Goal: Navigation & Orientation: Understand site structure

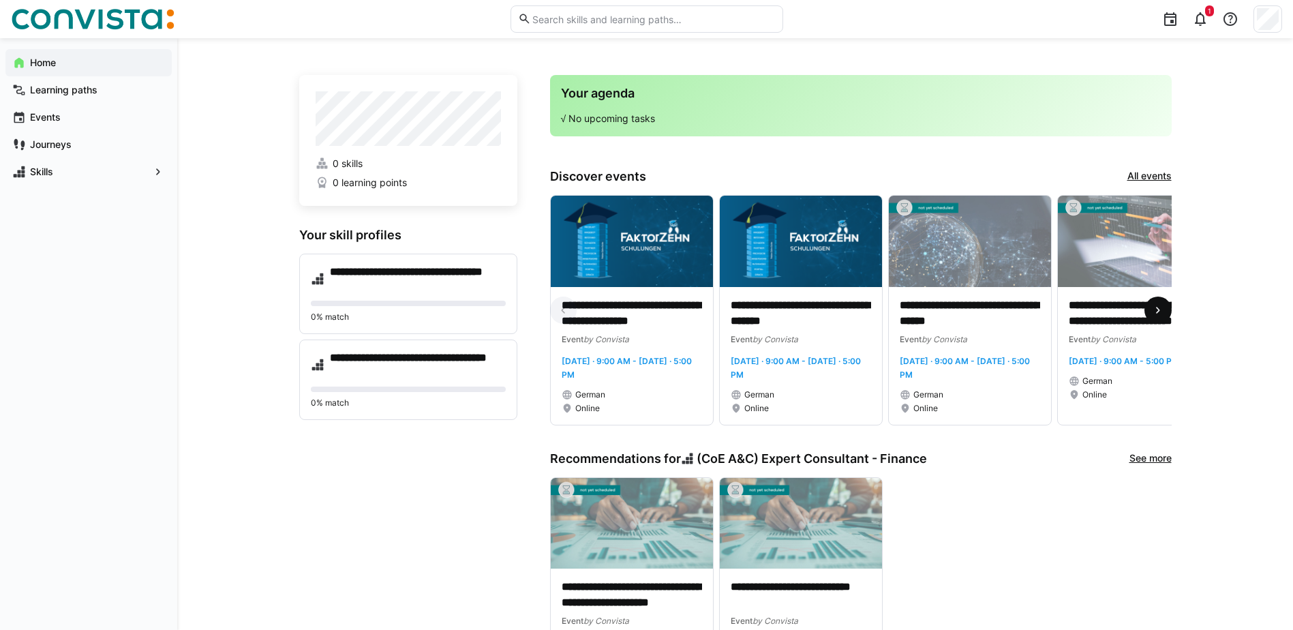
click at [1163, 315] on eds-icon at bounding box center [1158, 310] width 14 height 14
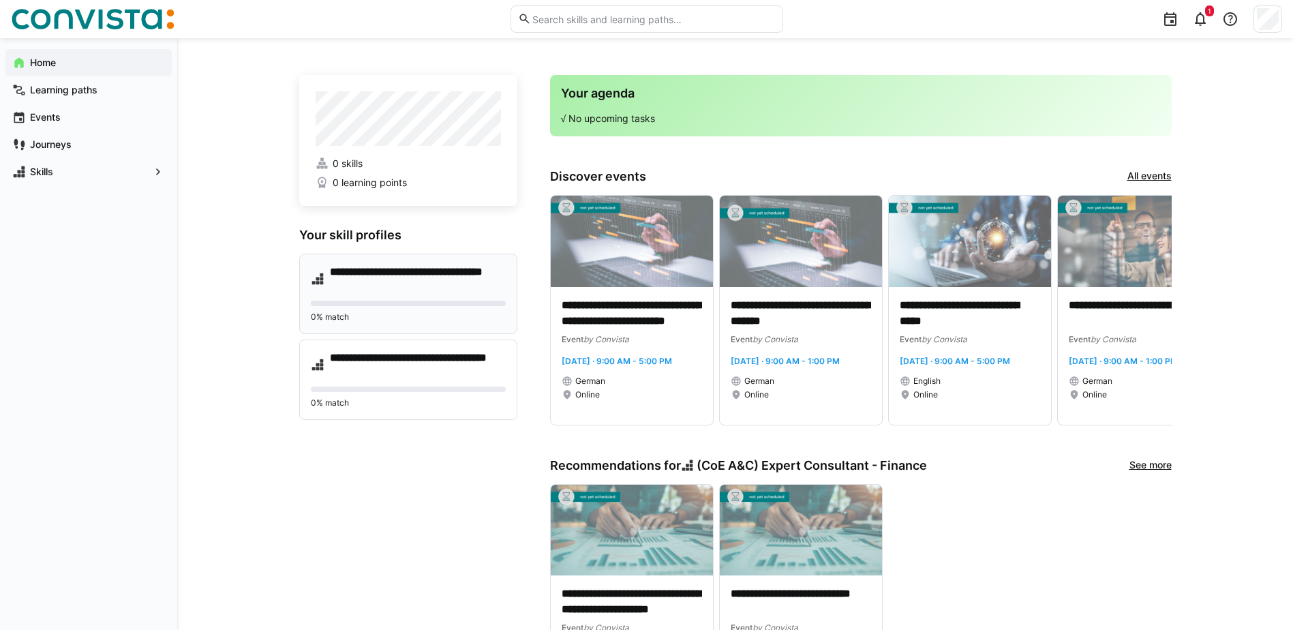
click at [423, 272] on h4 "**********" at bounding box center [418, 278] width 176 height 27
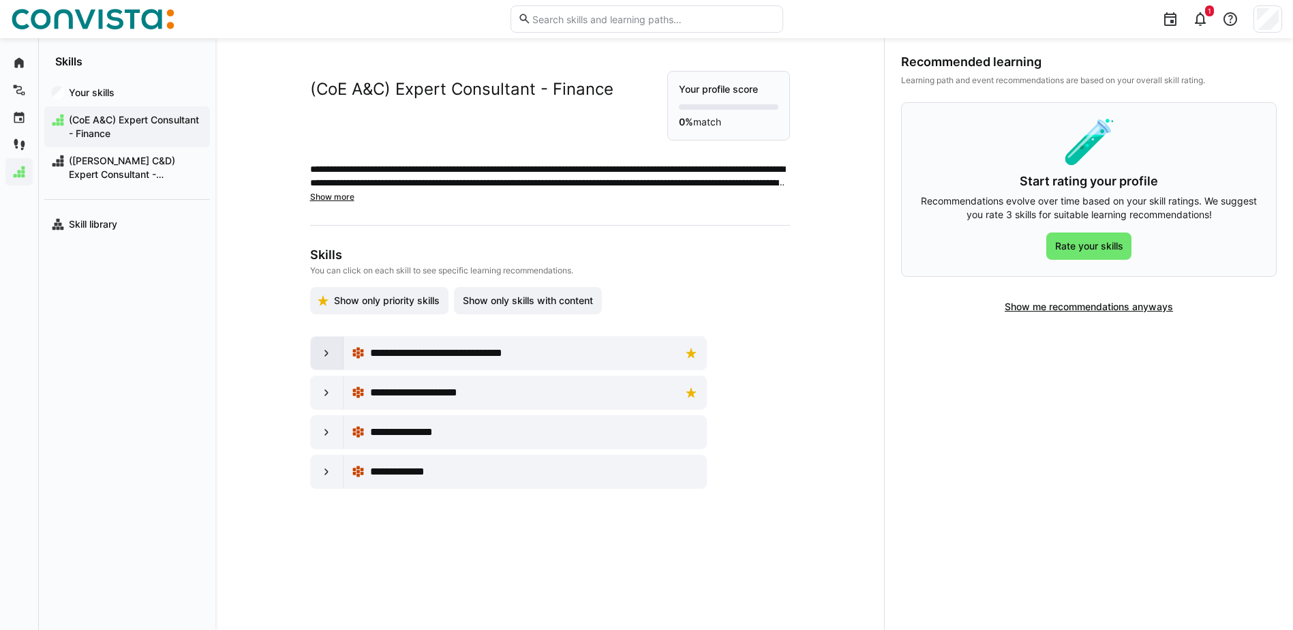
click at [320, 356] on eds-icon at bounding box center [327, 353] width 14 height 14
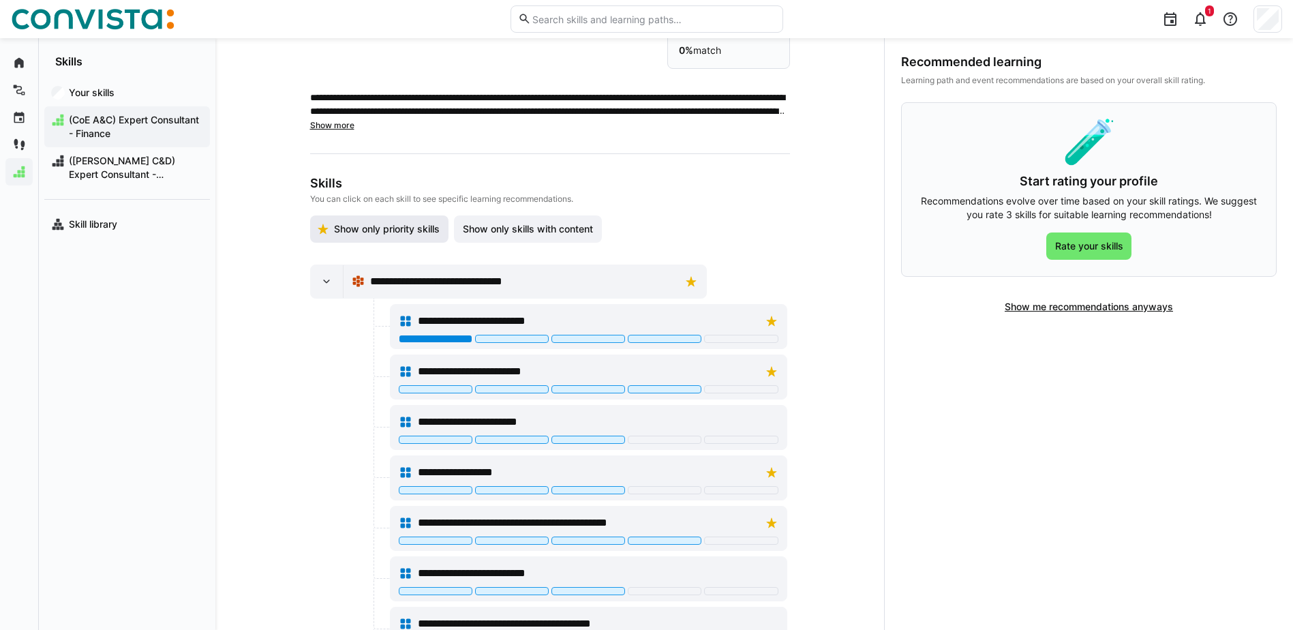
scroll to position [68, 0]
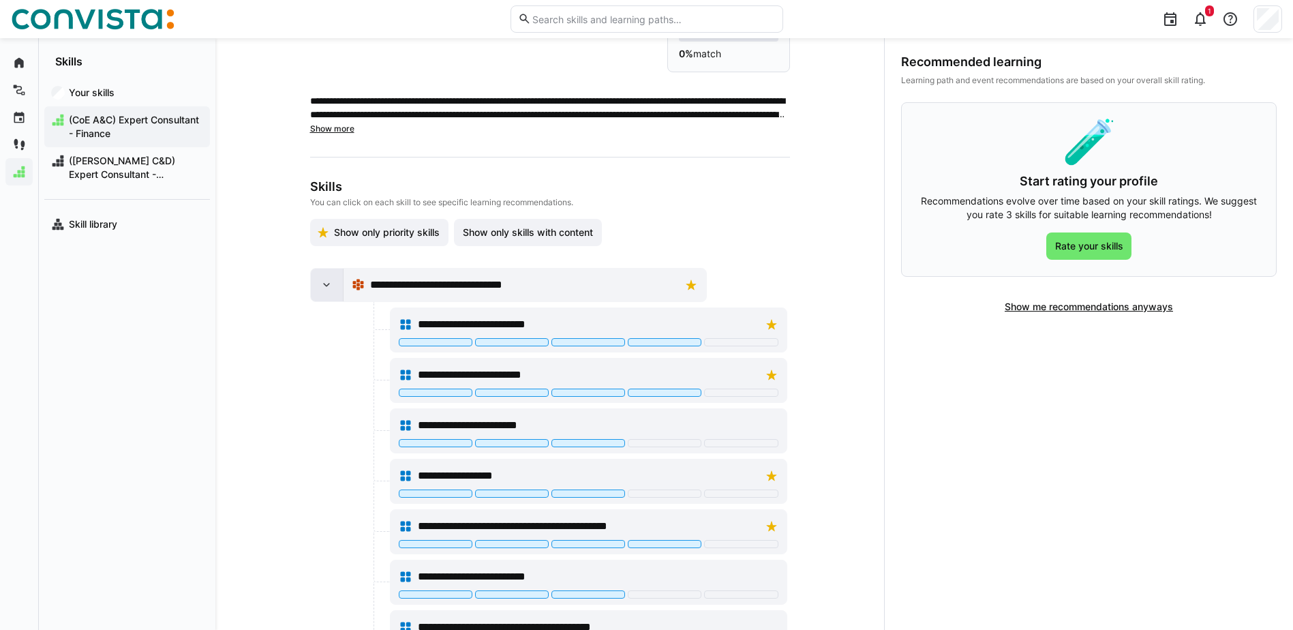
click at [320, 286] on eds-icon at bounding box center [327, 285] width 14 height 14
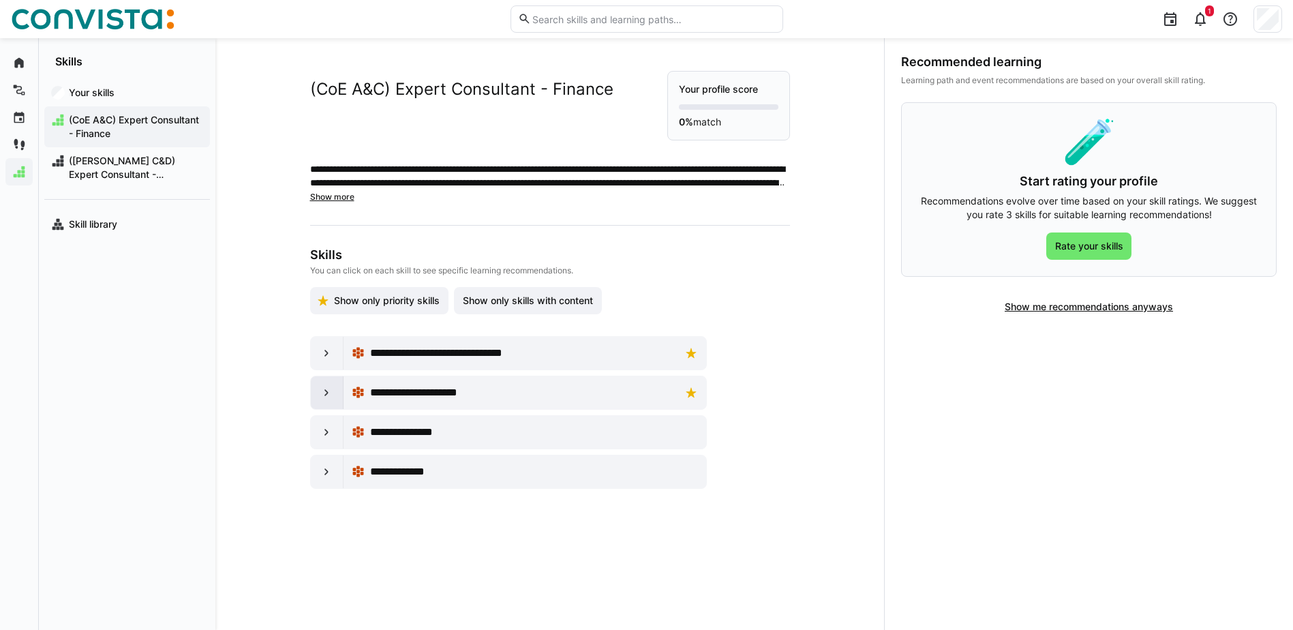
click at [316, 391] on div at bounding box center [327, 392] width 33 height 33
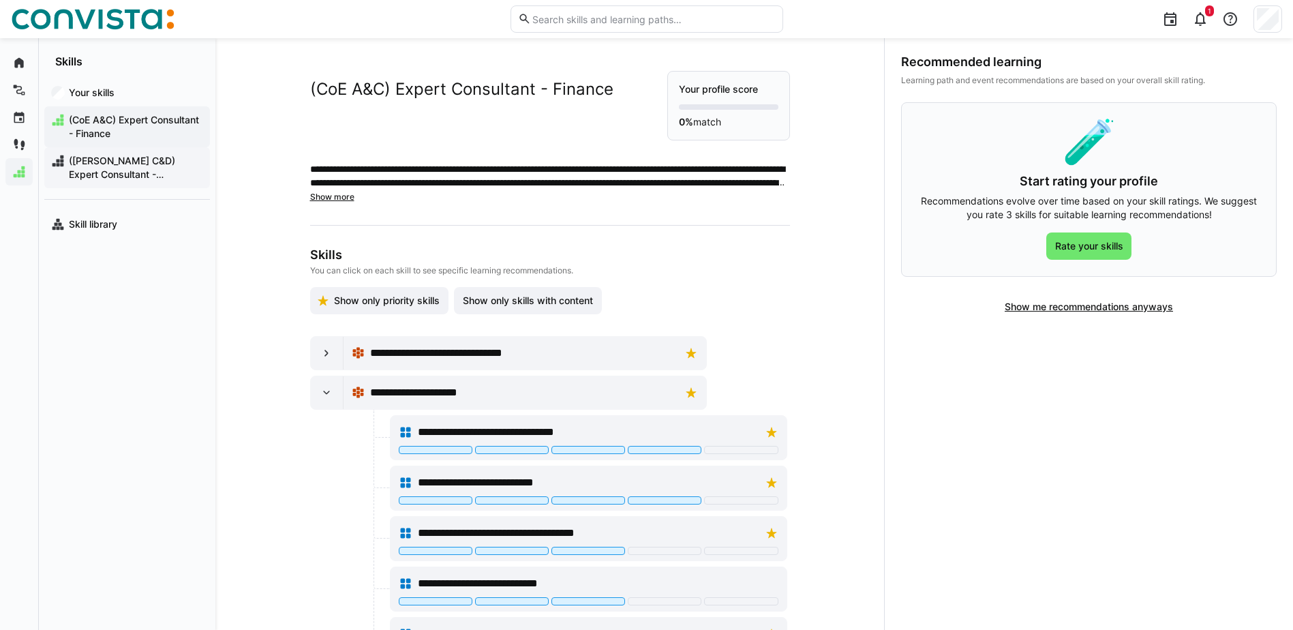
click at [138, 161] on span "([PERSON_NAME] C&D) Expert Consultant - Payments" at bounding box center [135, 167] width 136 height 27
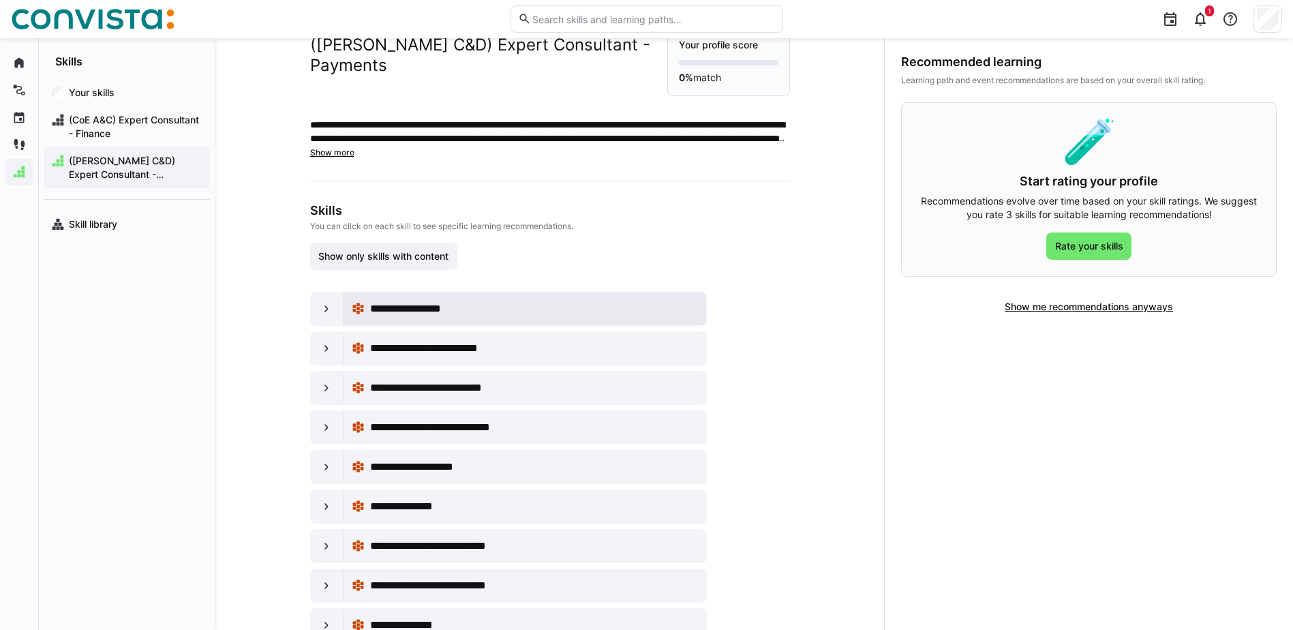
scroll to position [68, 0]
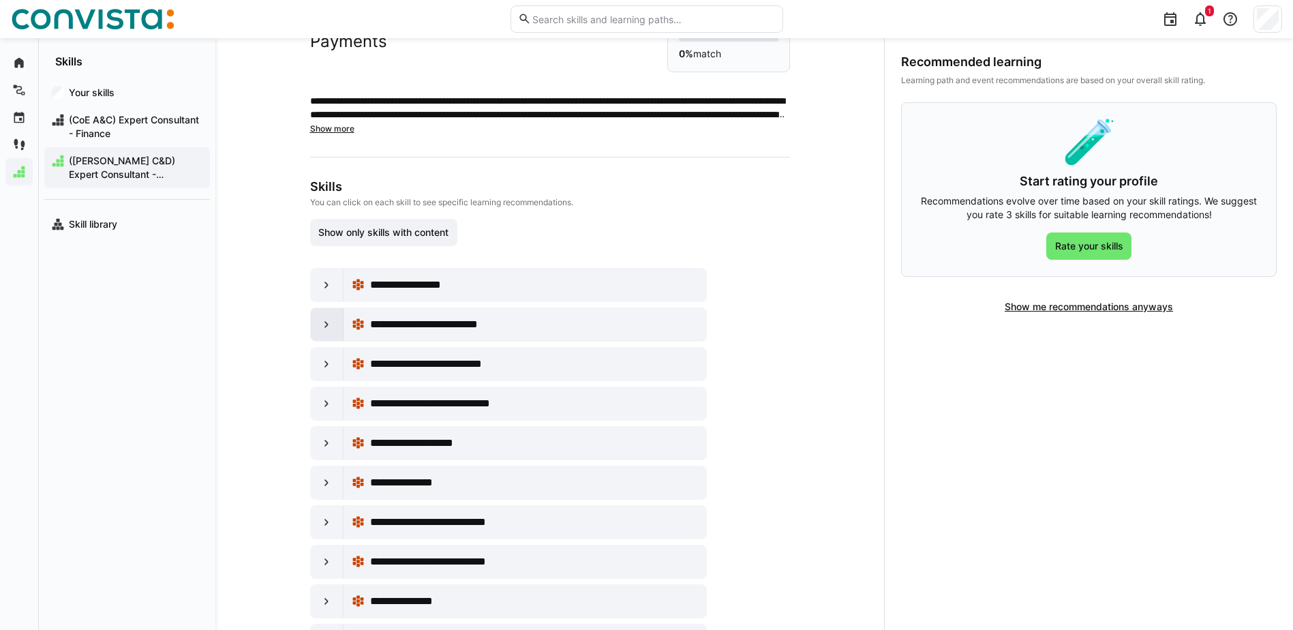
click at [322, 323] on eds-icon at bounding box center [327, 325] width 14 height 14
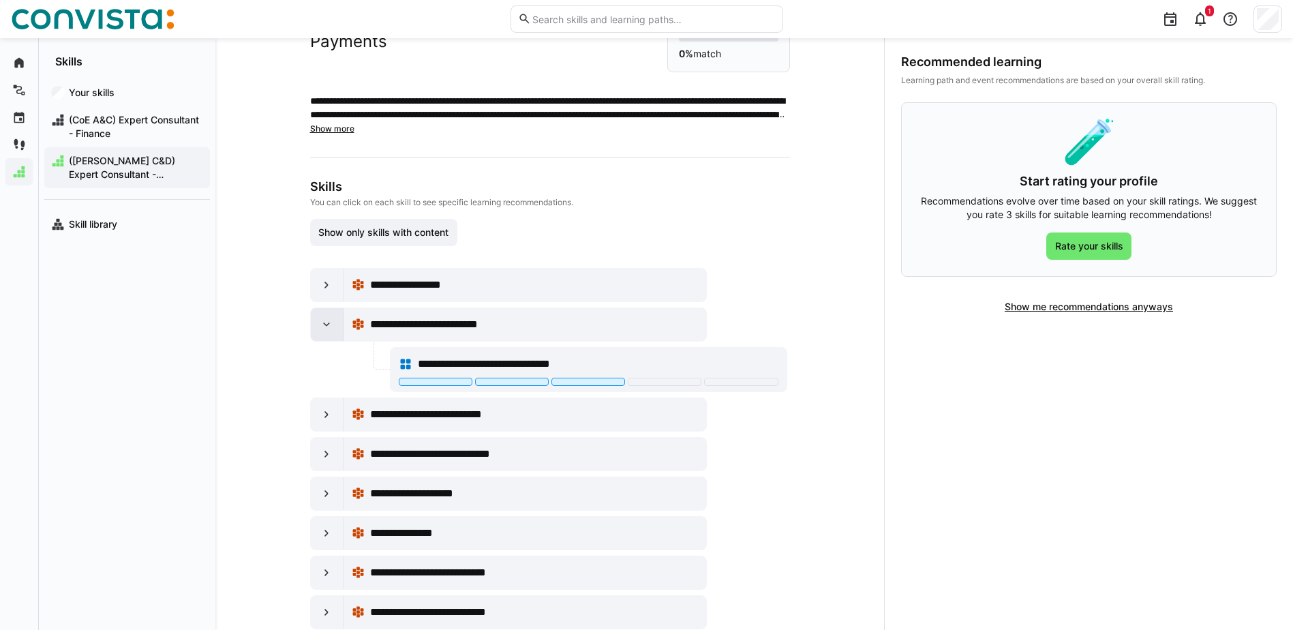
click at [322, 324] on eds-icon at bounding box center [327, 325] width 14 height 14
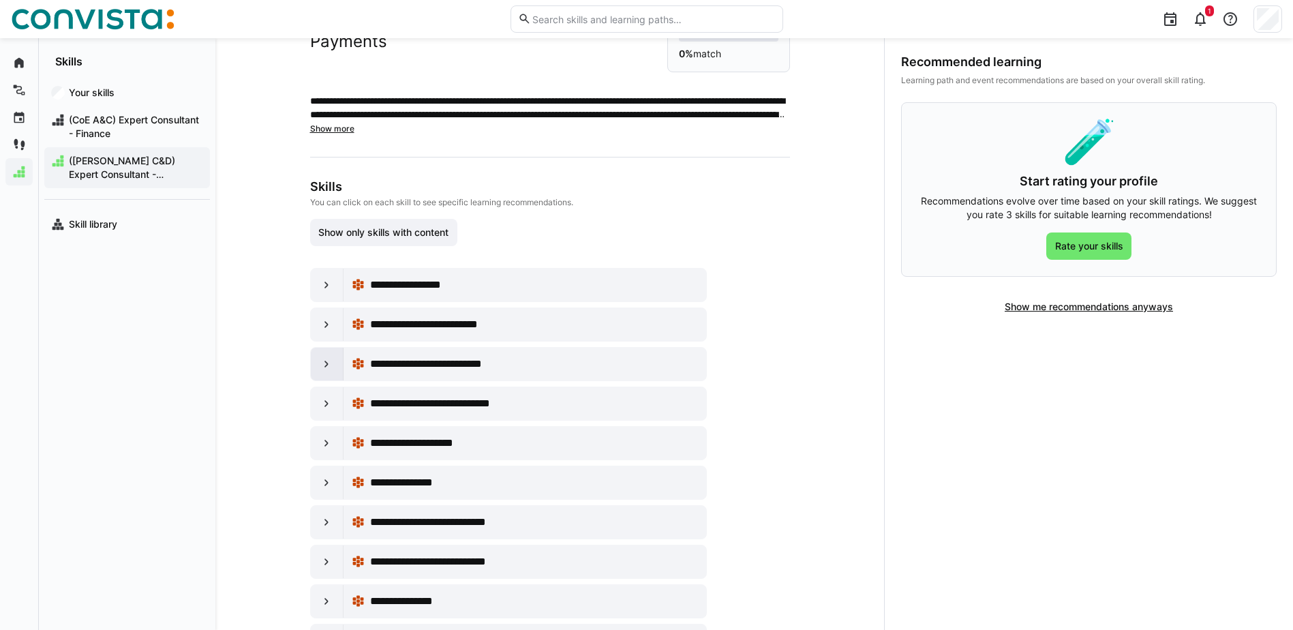
click at [320, 366] on eds-icon at bounding box center [327, 364] width 14 height 14
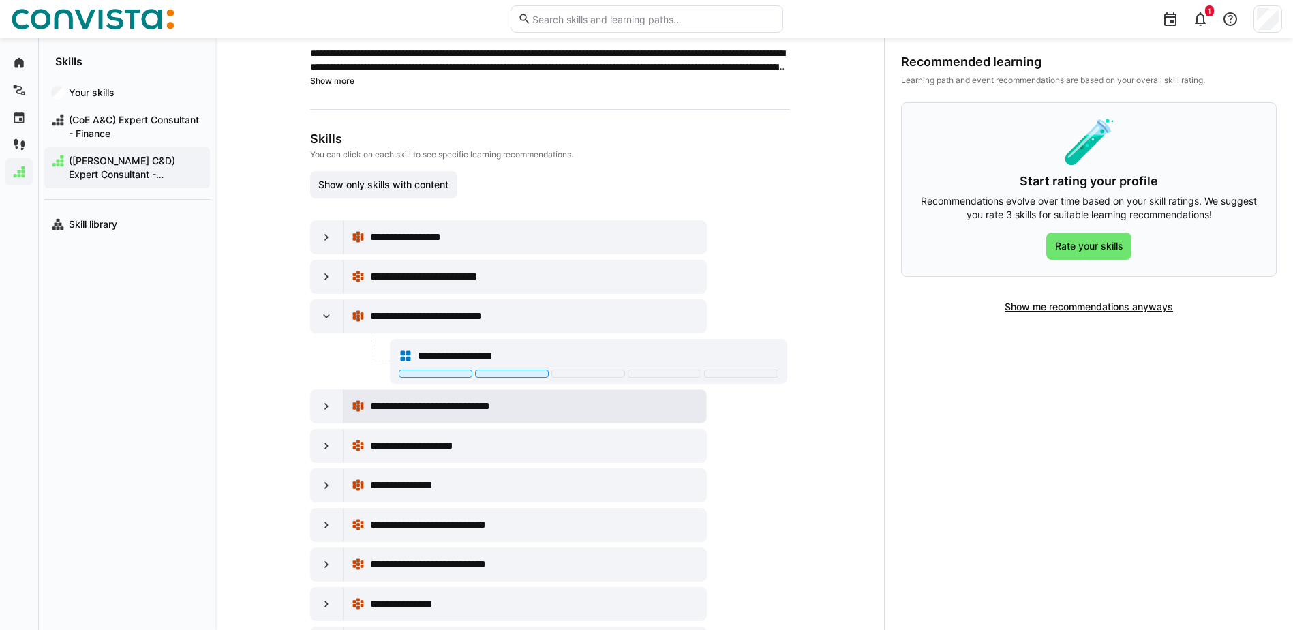
scroll to position [204, 0]
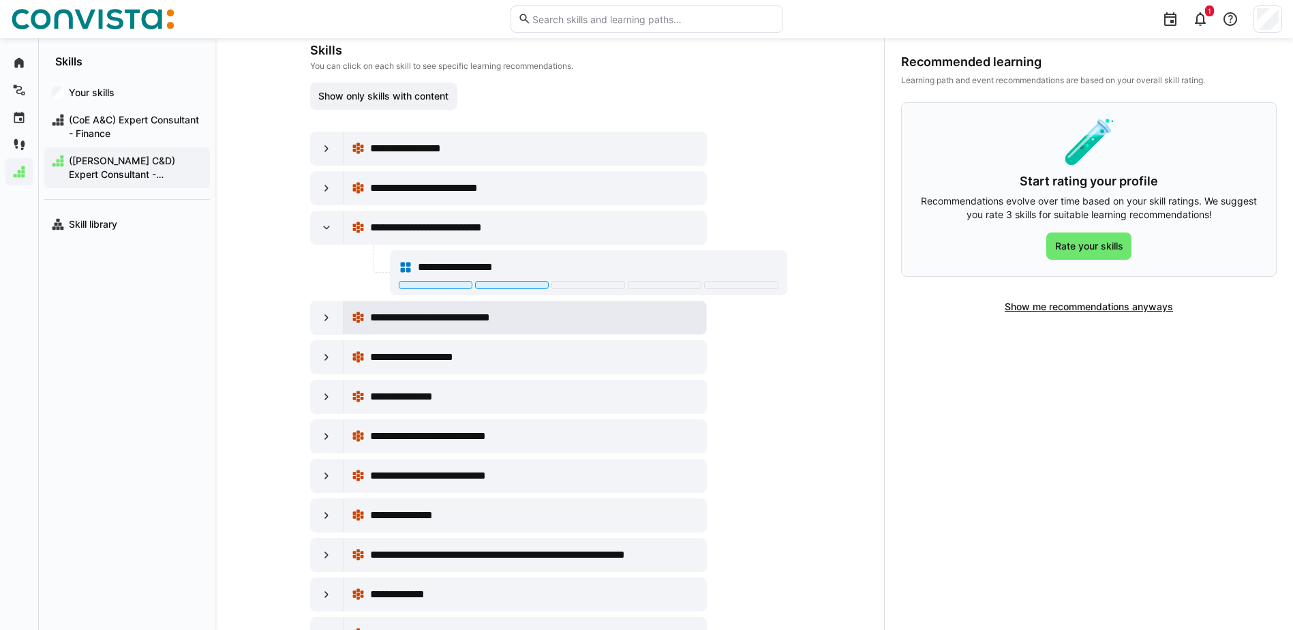
click at [429, 316] on span "**********" at bounding box center [449, 317] width 159 height 16
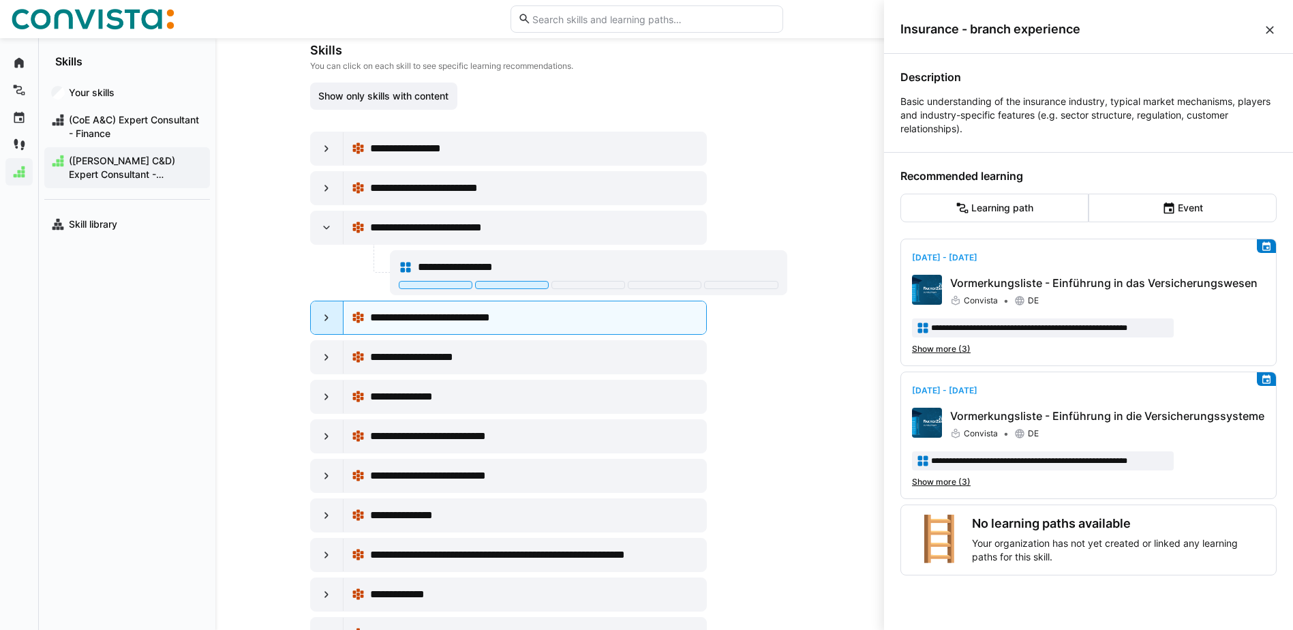
click at [320, 320] on eds-icon at bounding box center [327, 318] width 14 height 14
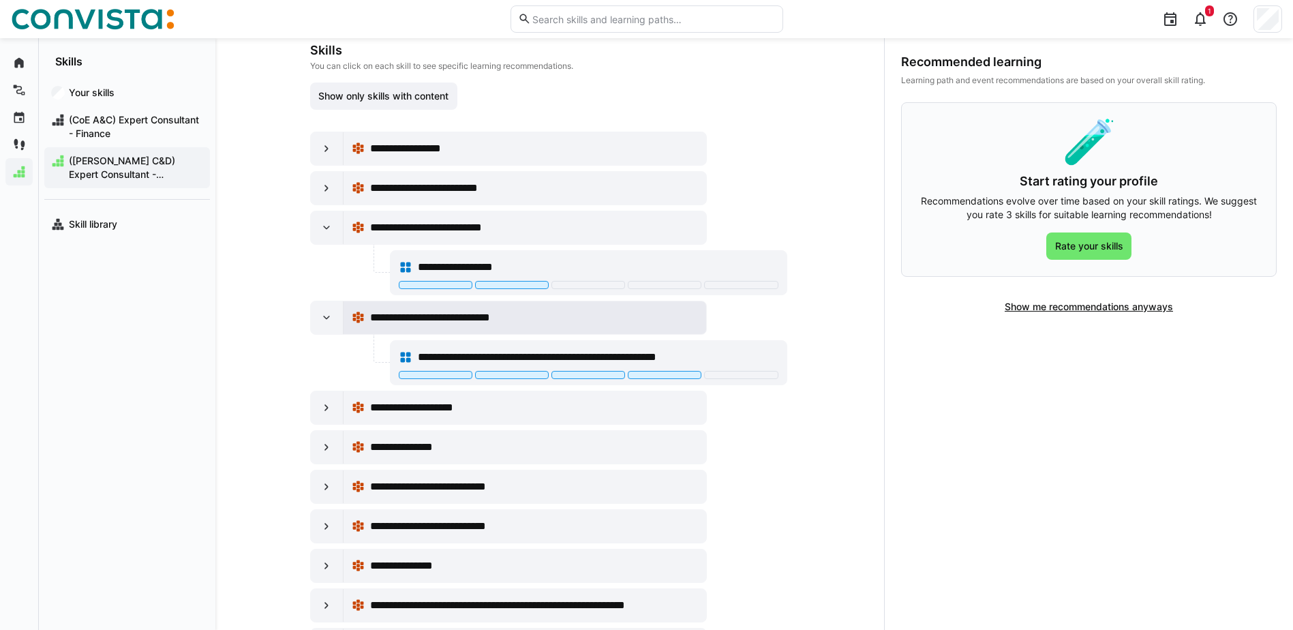
click at [448, 311] on span "**********" at bounding box center [449, 317] width 159 height 16
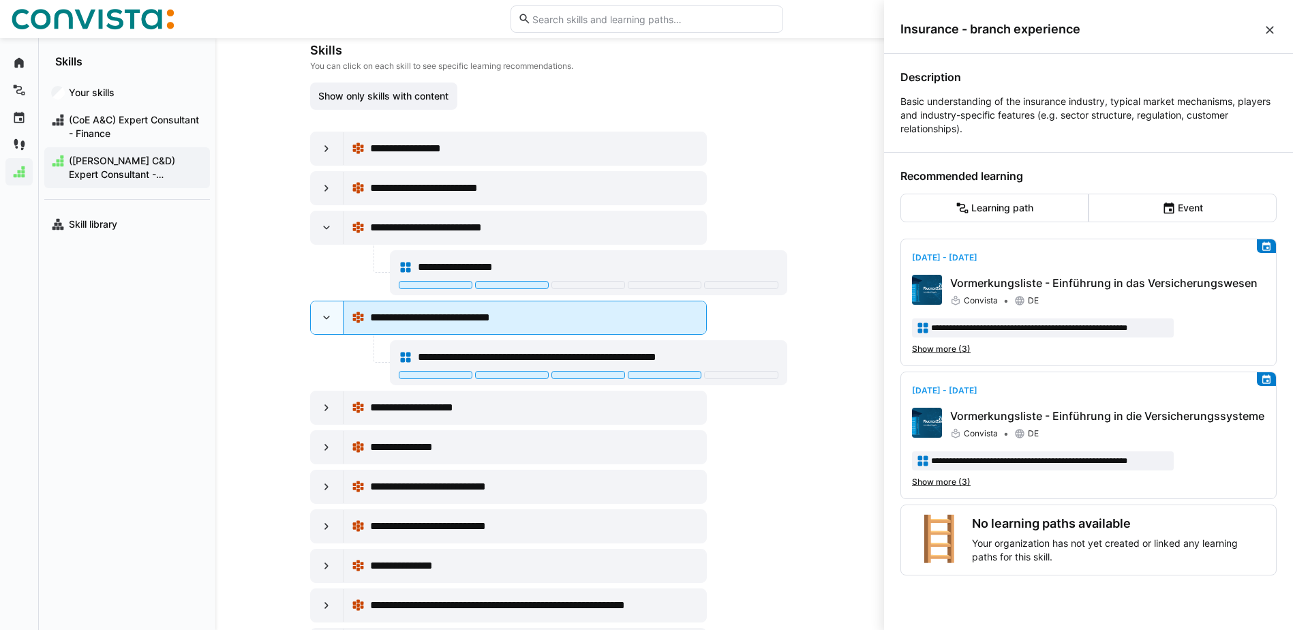
click at [448, 311] on span "**********" at bounding box center [449, 317] width 159 height 16
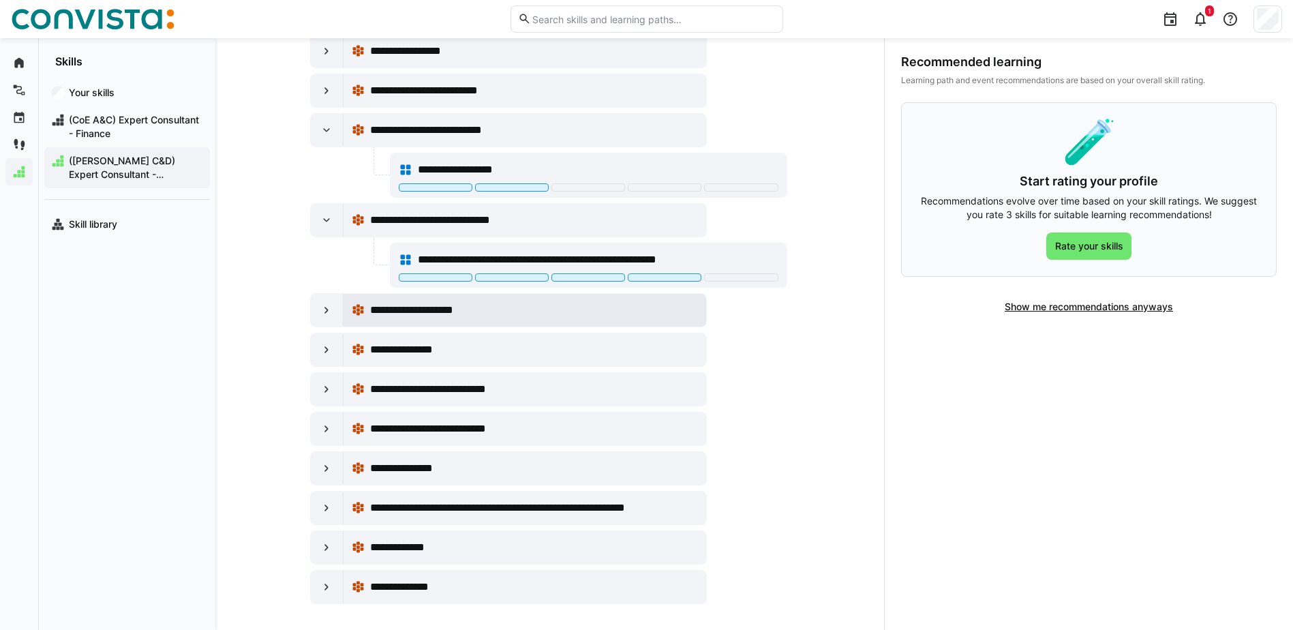
scroll to position [309, 0]
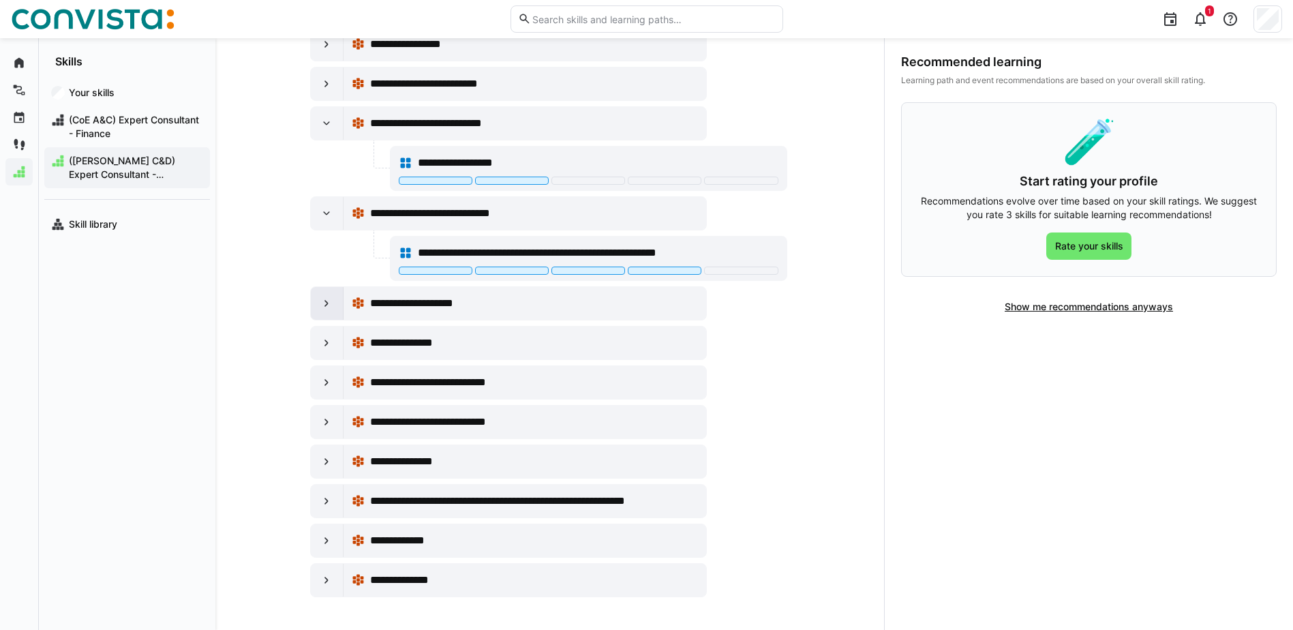
click at [320, 305] on eds-icon at bounding box center [327, 303] width 14 height 14
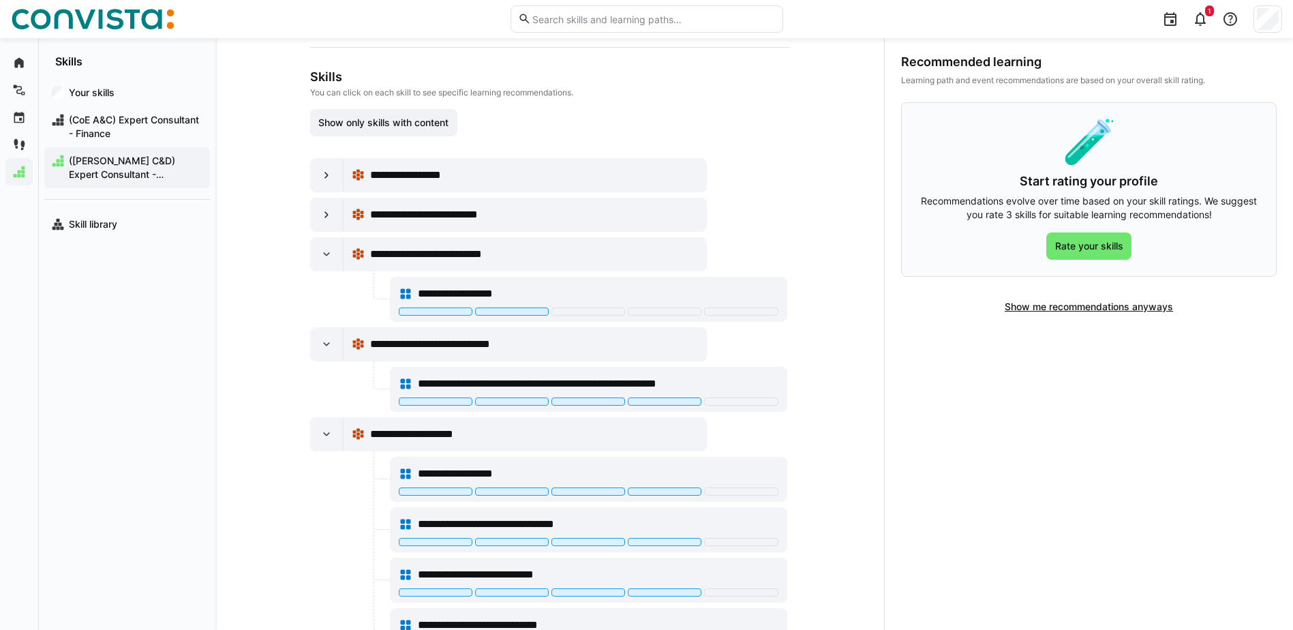
scroll to position [102, 0]
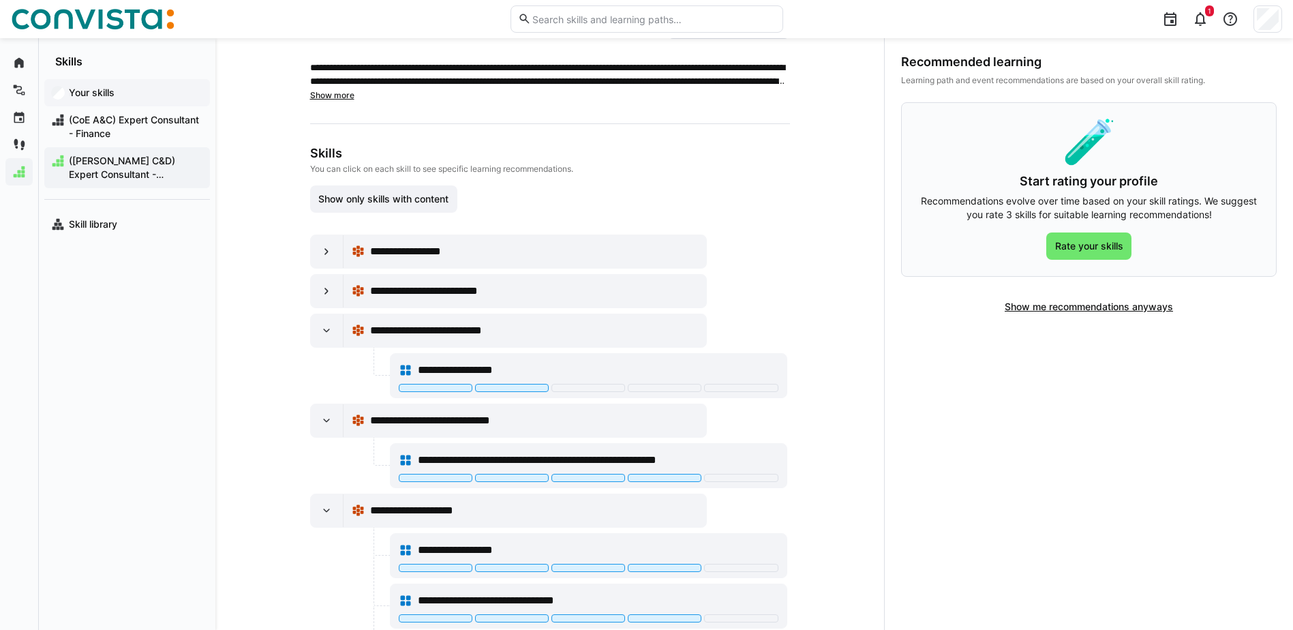
click at [0, 0] on app-navigation-label "Your skills" at bounding box center [0, 0] width 0 height 0
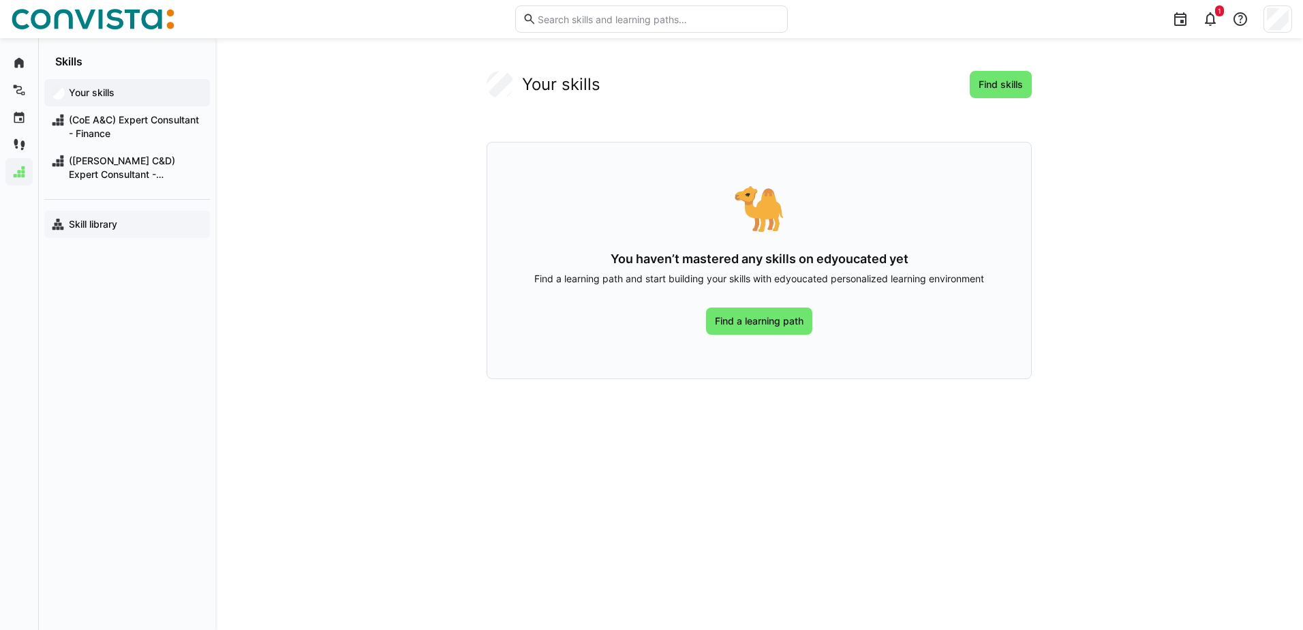
click at [0, 0] on app-navigation-label "Skill library" at bounding box center [0, 0] width 0 height 0
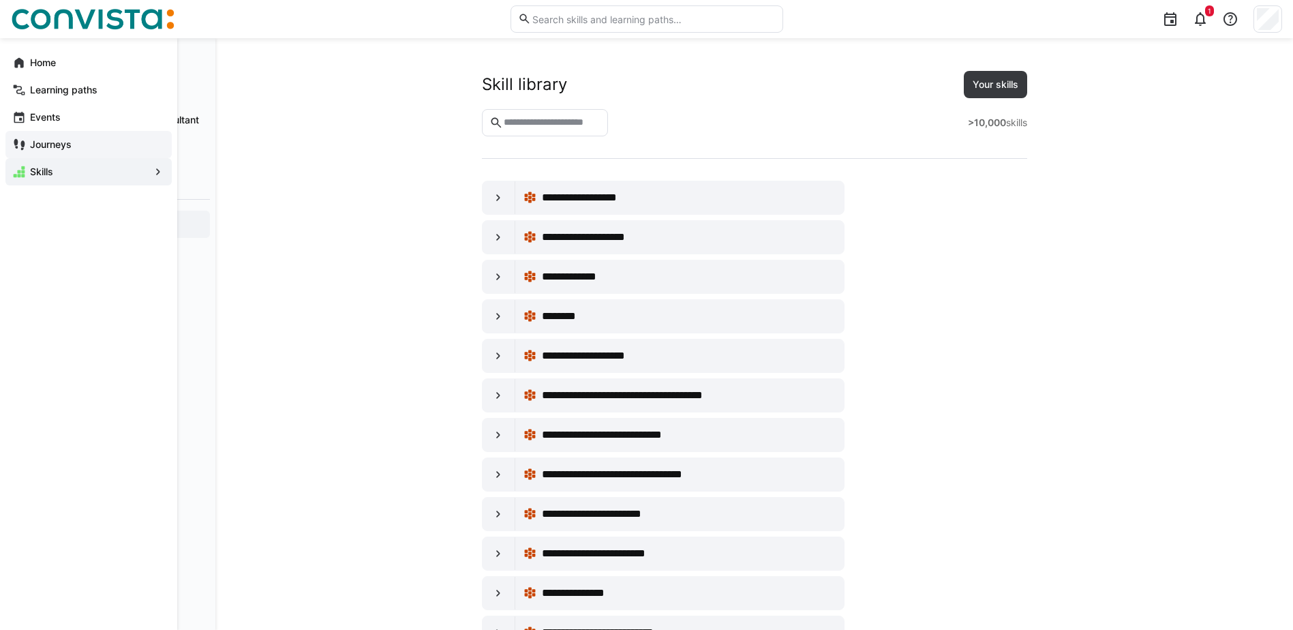
click at [0, 0] on app-navigation-label "Journeys" at bounding box center [0, 0] width 0 height 0
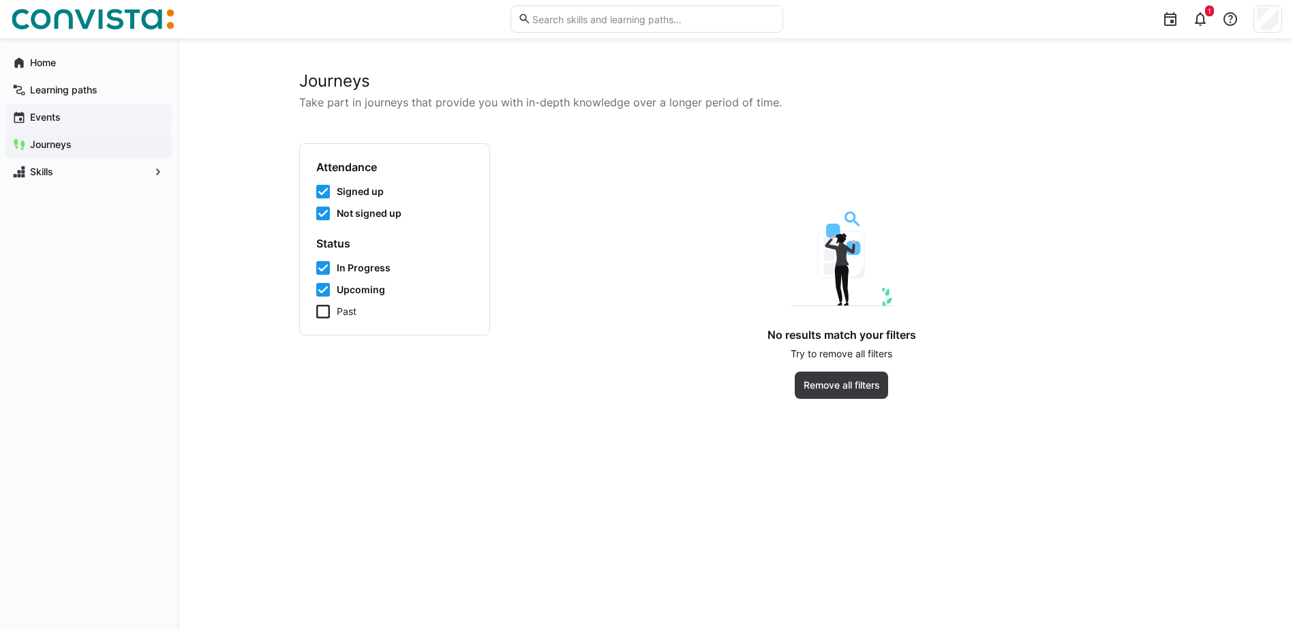
click at [0, 0] on app-navigation-label "Events" at bounding box center [0, 0] width 0 height 0
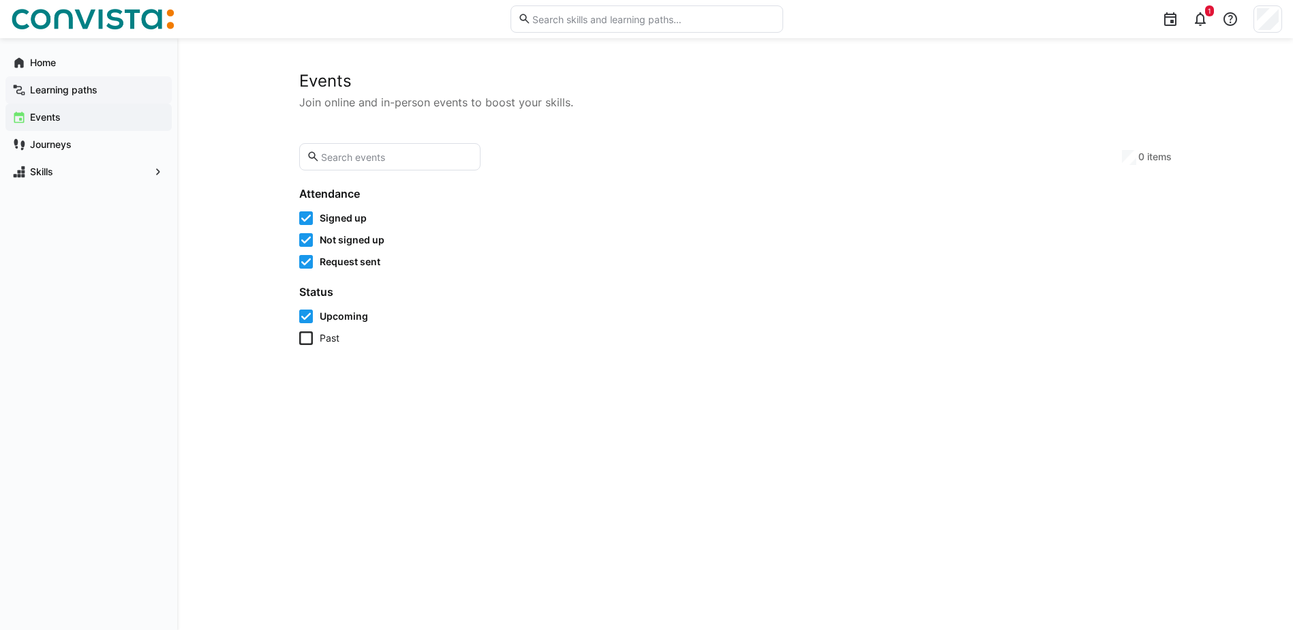
click at [0, 0] on app-navigation-label "Learning paths" at bounding box center [0, 0] width 0 height 0
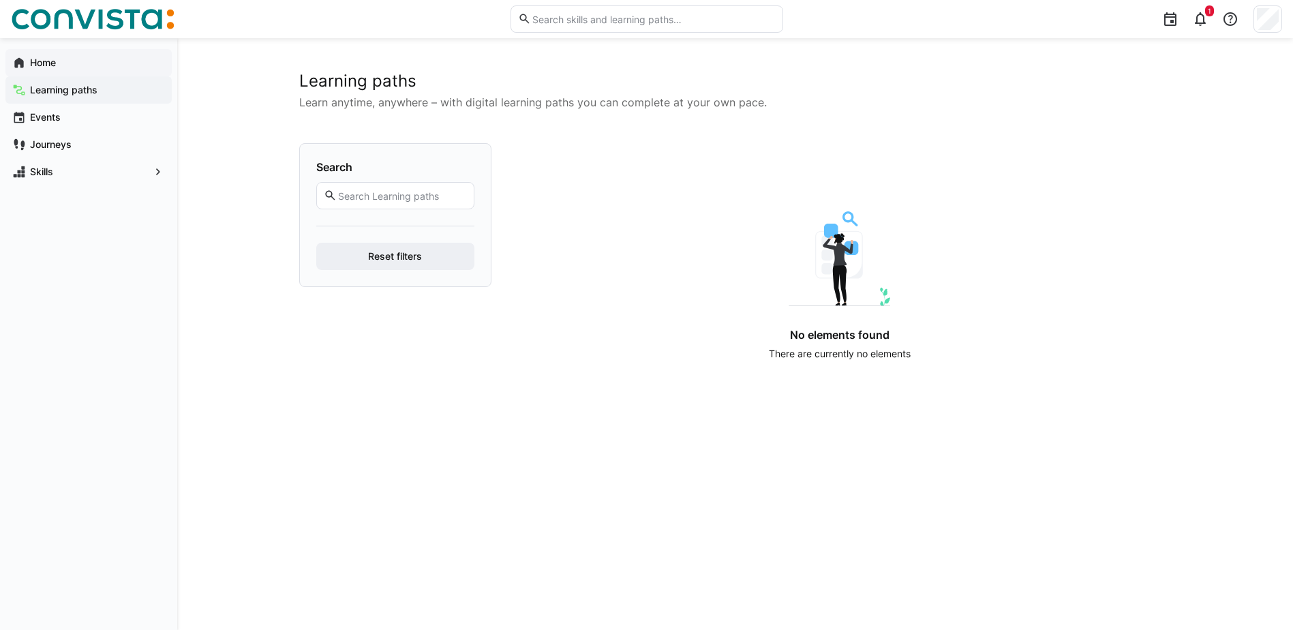
click at [57, 67] on span "Home" at bounding box center [96, 63] width 137 height 14
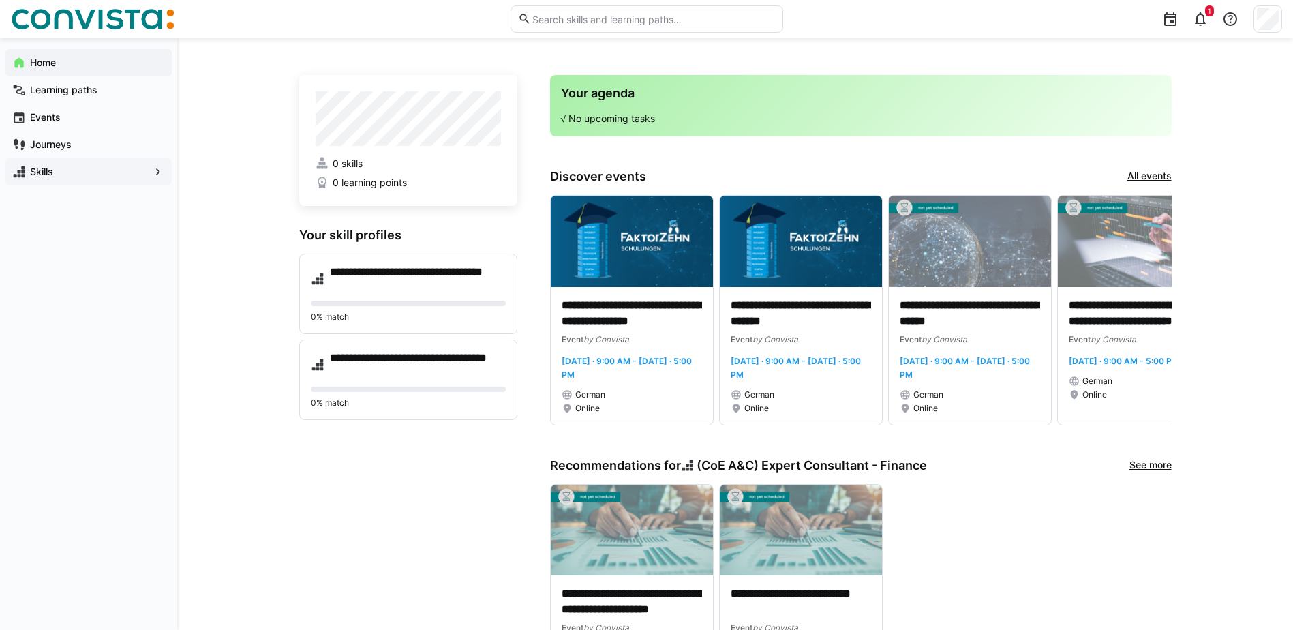
click at [159, 172] on eds-icon at bounding box center [158, 172] width 14 height 14
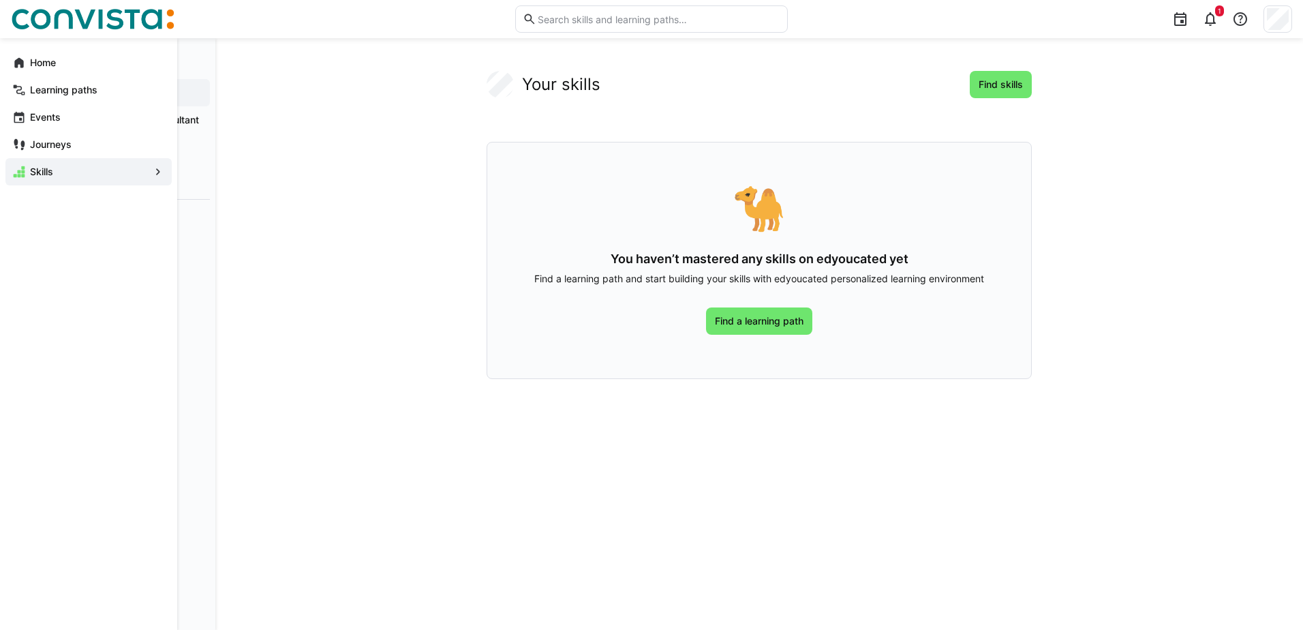
click at [159, 171] on eds-icon at bounding box center [158, 172] width 14 height 14
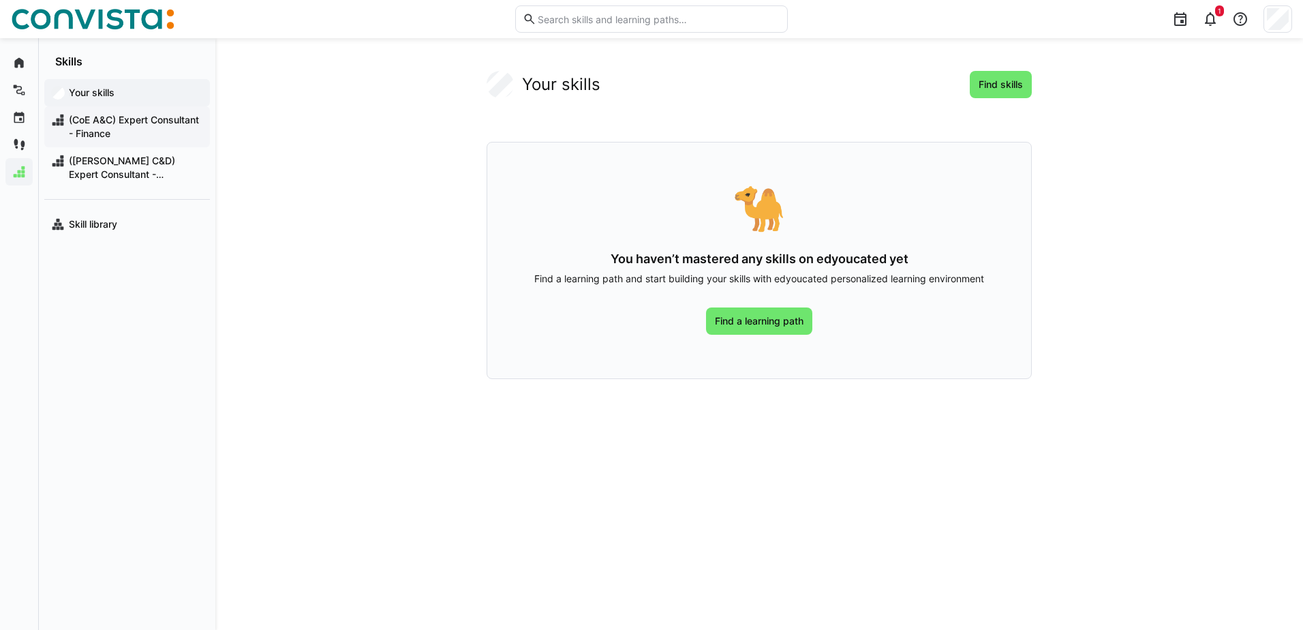
click at [117, 129] on span "(CoE A&C) Expert Consultant - Finance" at bounding box center [135, 126] width 136 height 27
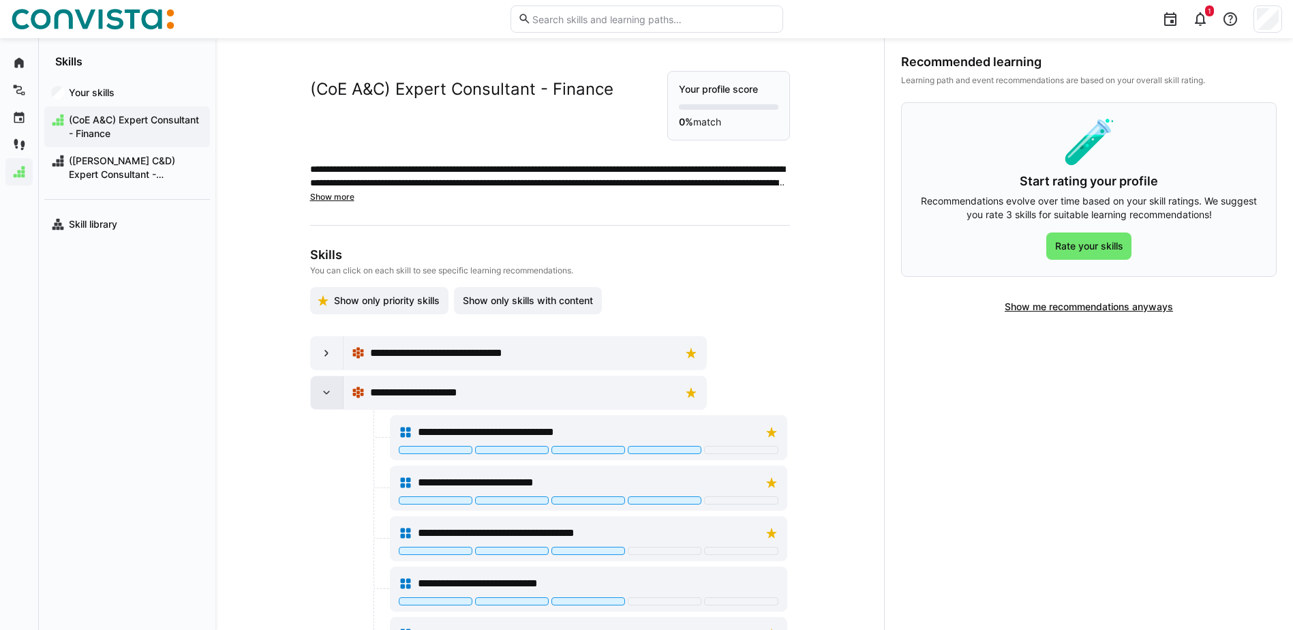
click at [320, 395] on eds-icon at bounding box center [327, 393] width 14 height 14
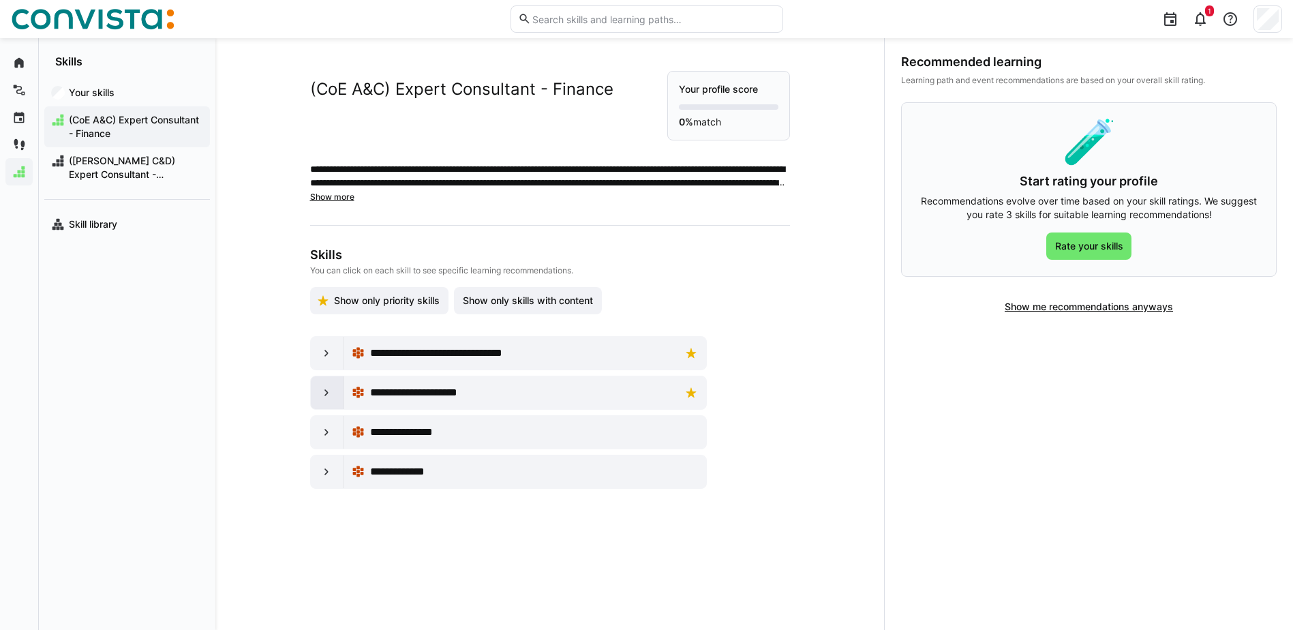
click at [329, 393] on eds-icon at bounding box center [327, 393] width 14 height 14
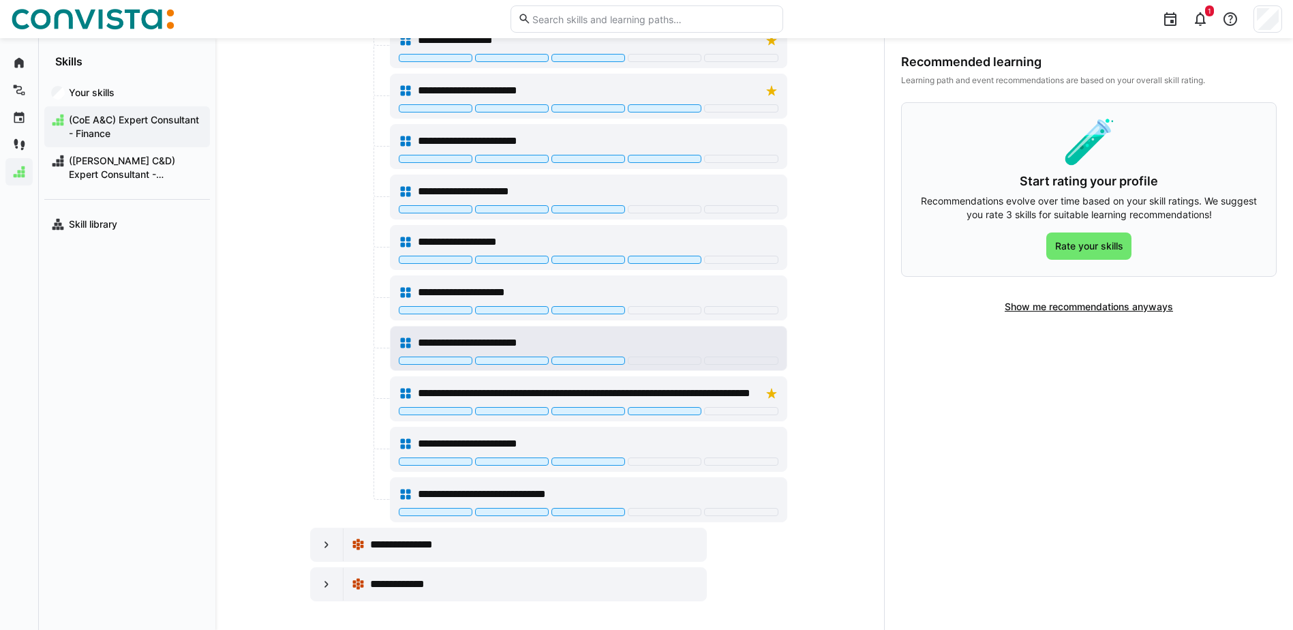
scroll to position [749, 0]
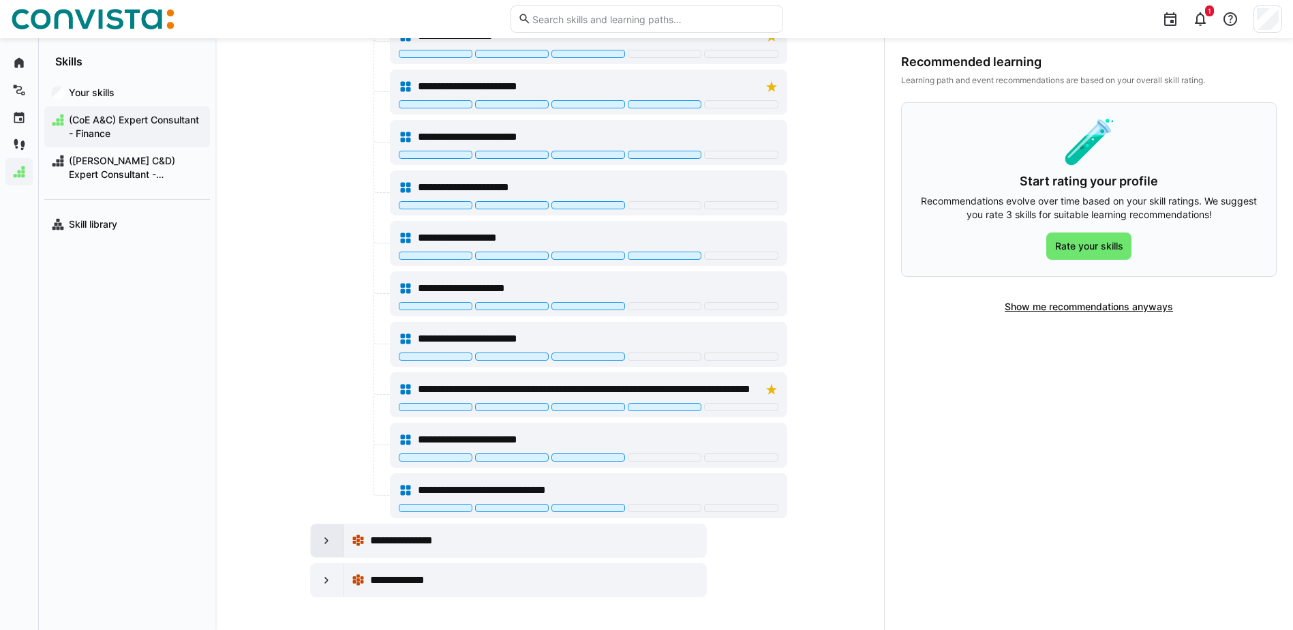
click at [321, 544] on eds-icon at bounding box center [327, 541] width 14 height 14
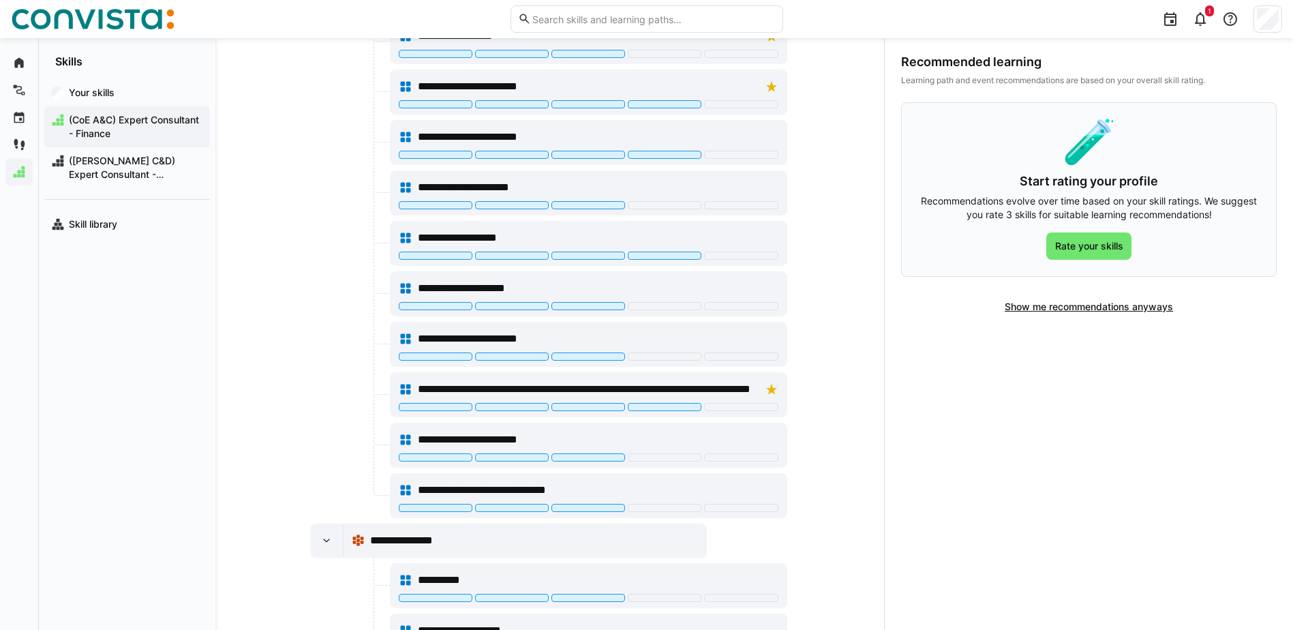
scroll to position [951, 0]
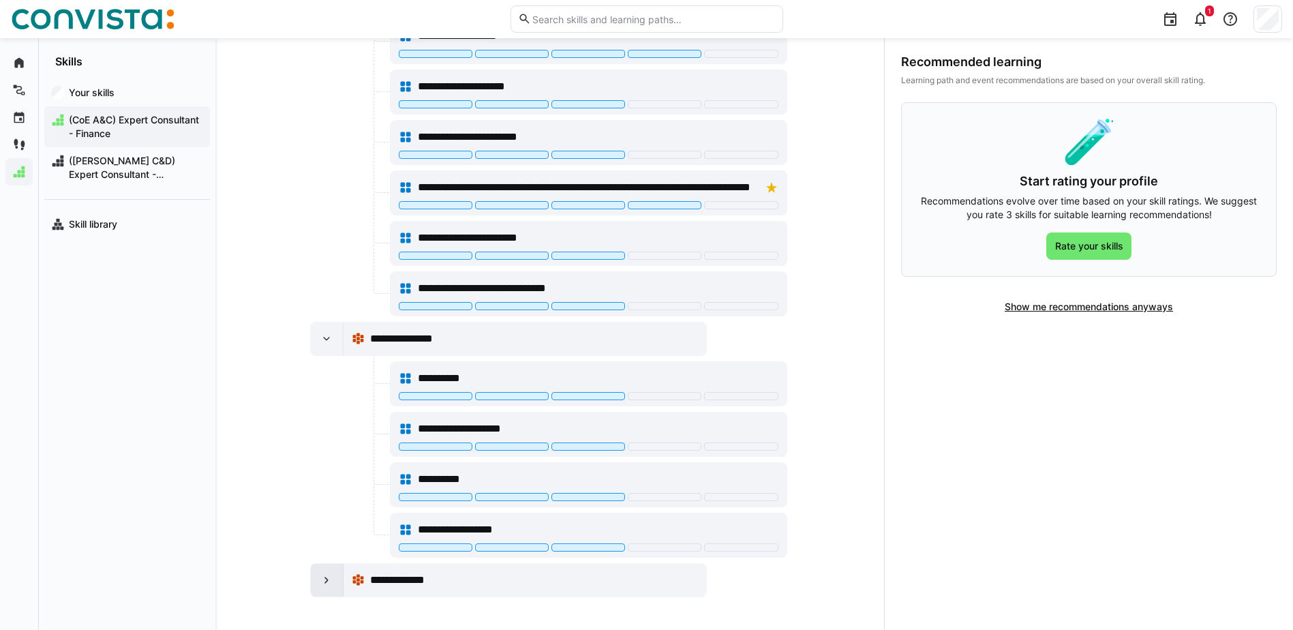
click at [312, 579] on div at bounding box center [327, 580] width 33 height 33
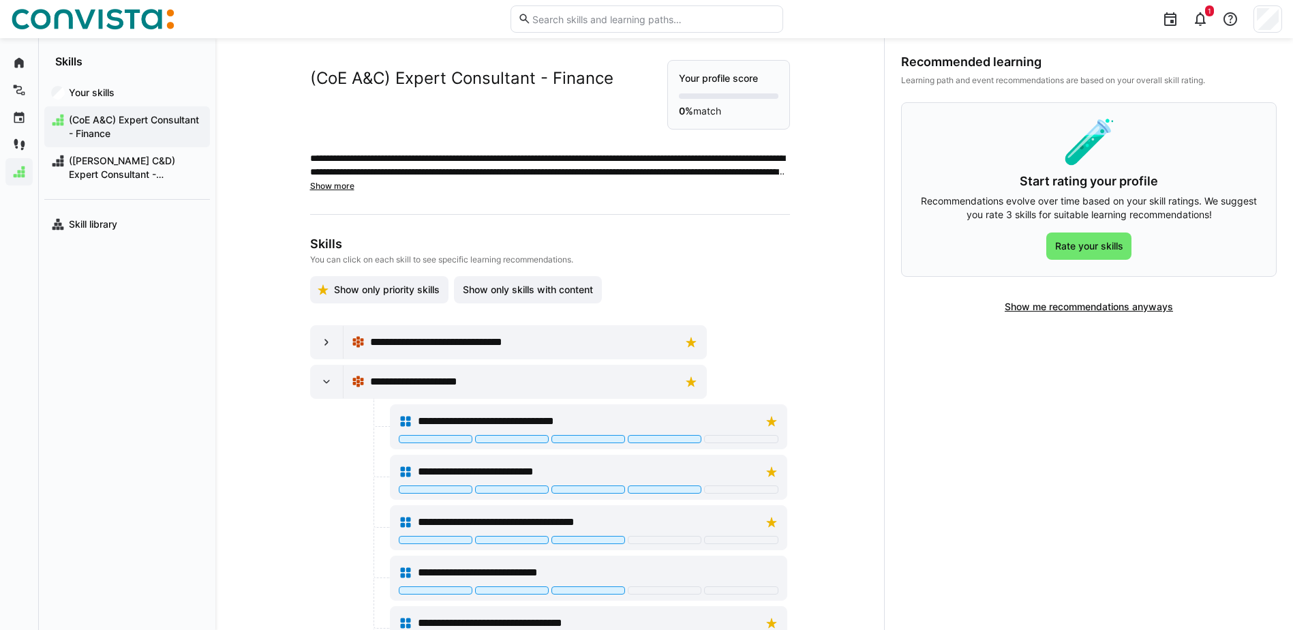
scroll to position [0, 0]
